Goal: Find contact information: Find phone

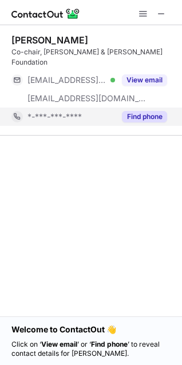
click at [141, 111] on button "Find phone" at bounding box center [144, 116] width 45 height 11
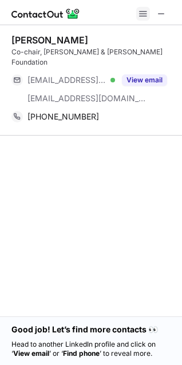
click at [143, 10] on span at bounding box center [143, 13] width 9 height 9
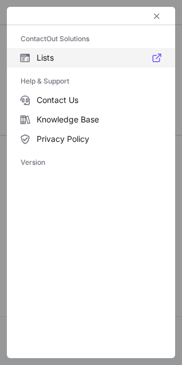
click at [90, 60] on span "Lists" at bounding box center [99, 58] width 125 height 10
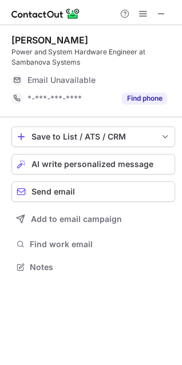
scroll to position [259, 182]
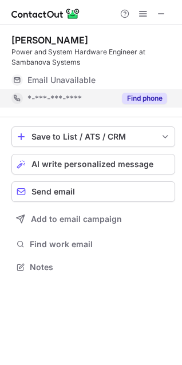
click at [129, 97] on button "Find phone" at bounding box center [144, 98] width 45 height 11
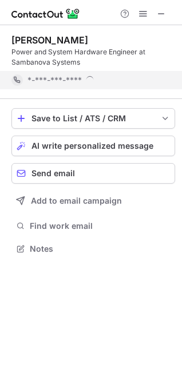
scroll to position [241, 182]
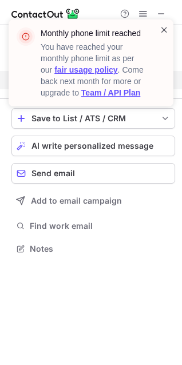
drag, startPoint x: 163, startPoint y: 28, endPoint x: 160, endPoint y: 34, distance: 6.4
click at [163, 28] on span at bounding box center [164, 29] width 9 height 11
